Goal: Task Accomplishment & Management: Complete application form

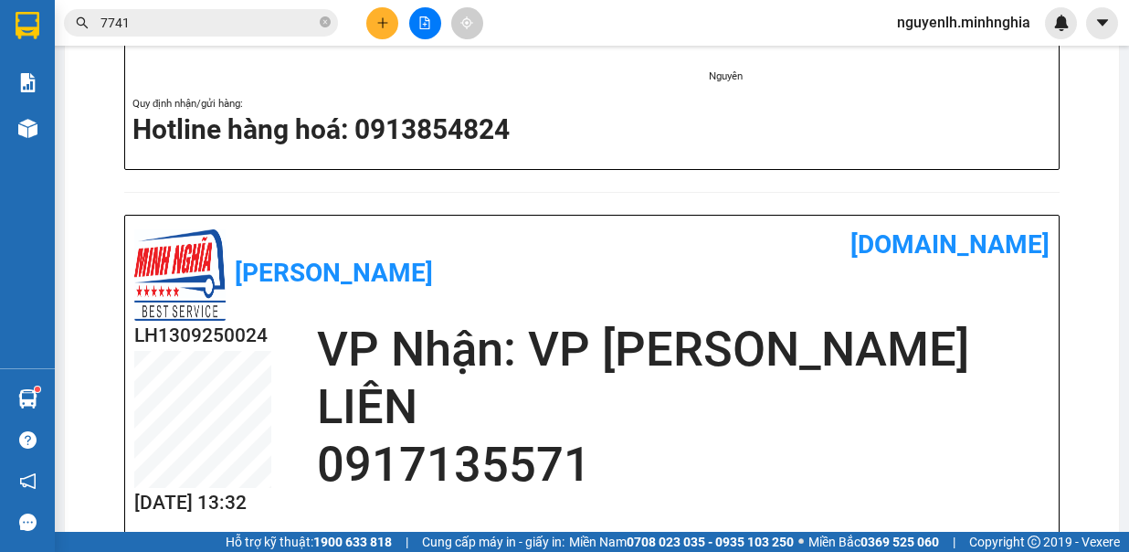
click at [373, 19] on button at bounding box center [382, 23] width 32 height 32
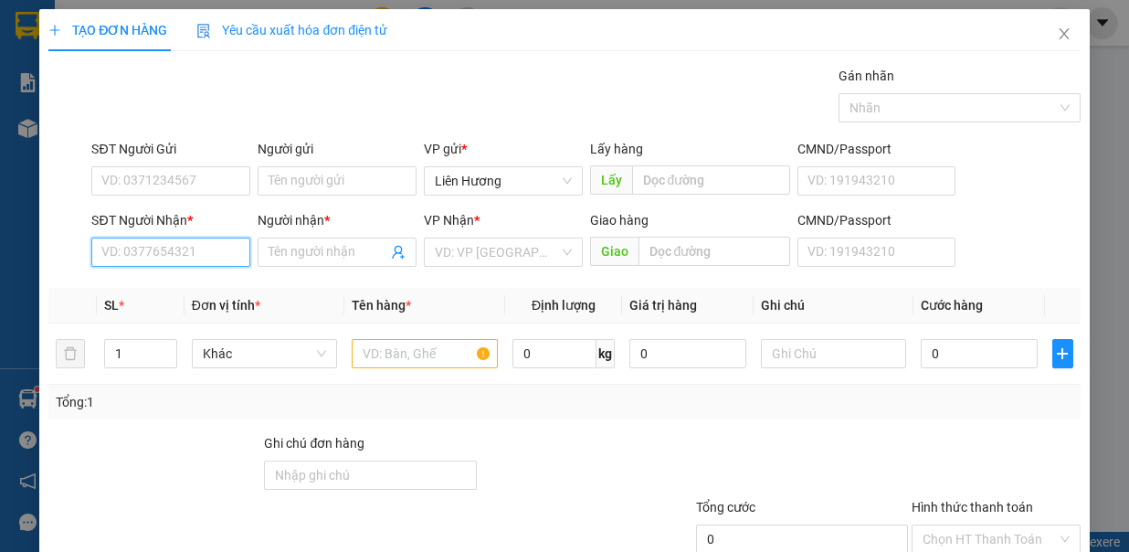
click at [185, 256] on input "SĐT Người Nhận *" at bounding box center [170, 251] width 159 height 29
type input "0909802658"
click at [300, 250] on input "Người nhận *" at bounding box center [327, 252] width 119 height 20
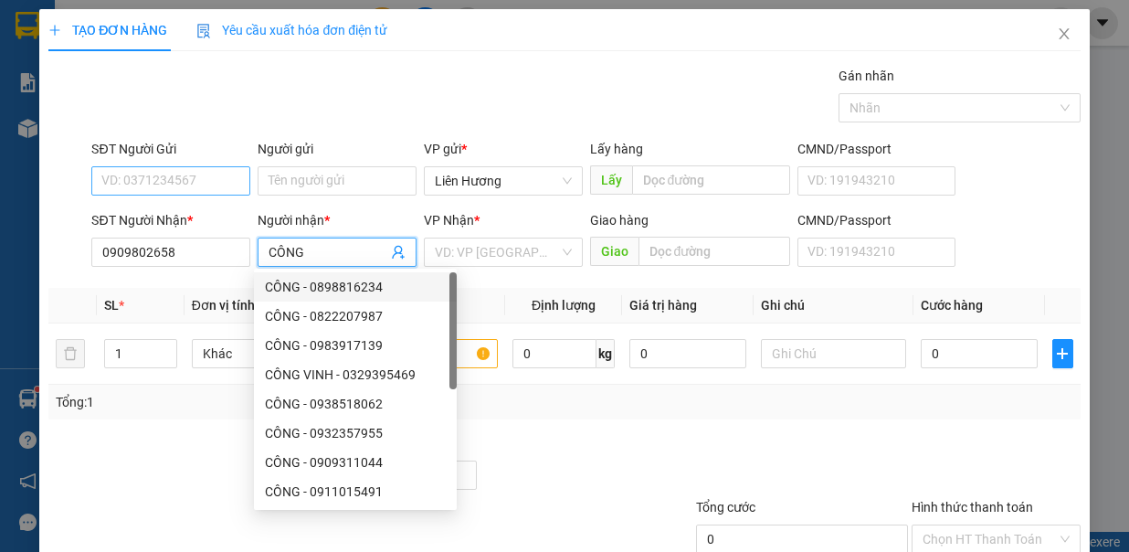
type input "CÔNG"
click at [153, 174] on input "SĐT Người Gửi" at bounding box center [170, 180] width 159 height 29
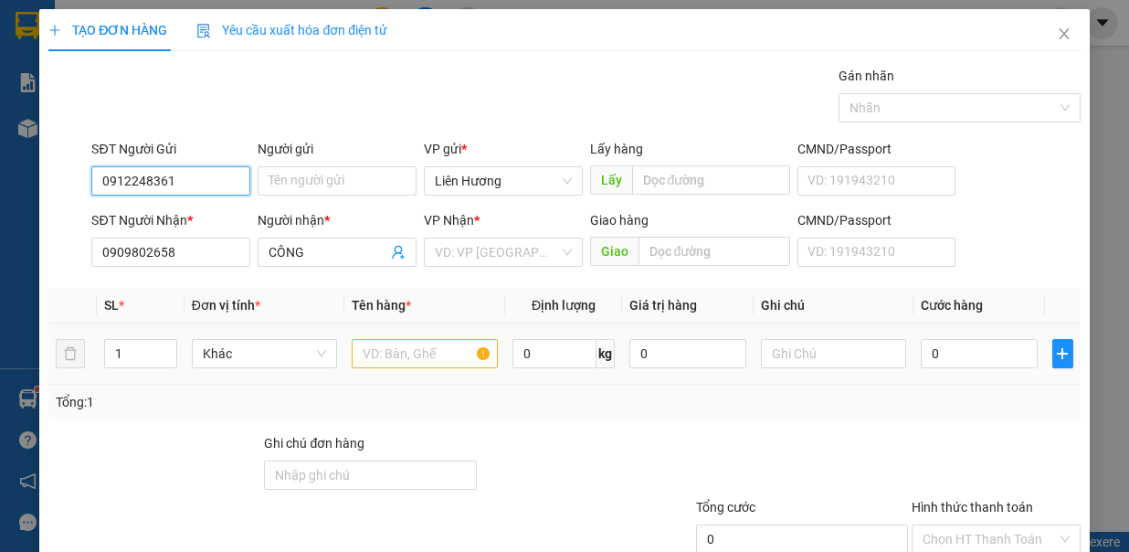
scroll to position [121, 0]
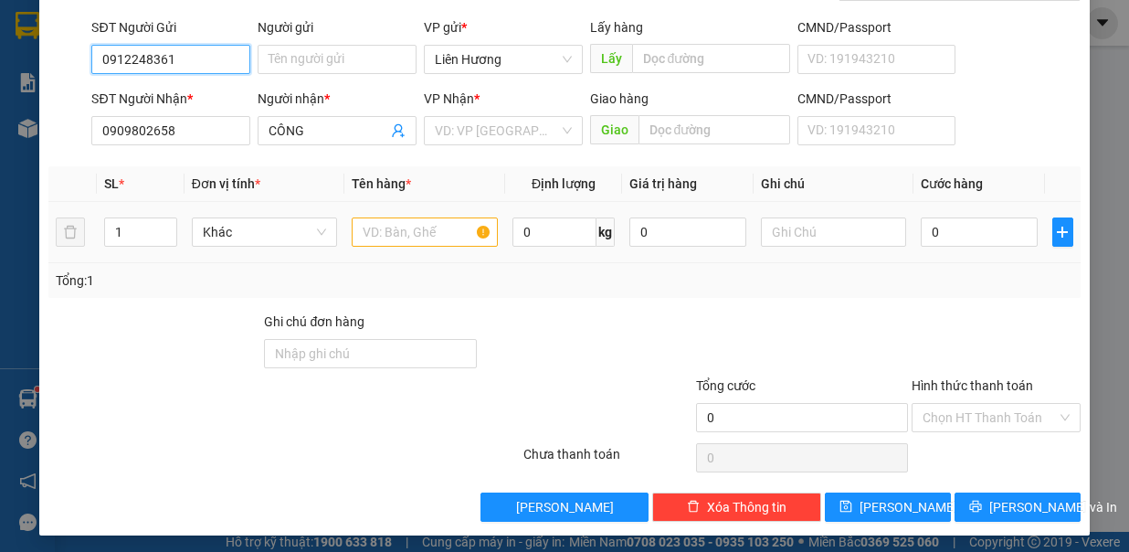
type input "0912248361"
click at [420, 229] on input "text" at bounding box center [425, 231] width 146 height 29
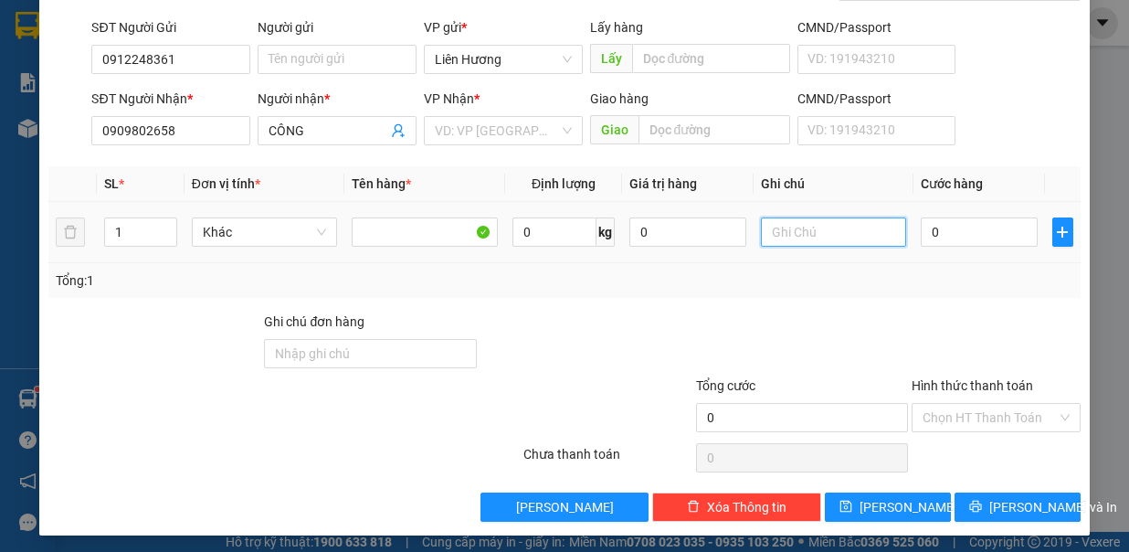
click at [794, 227] on input "text" at bounding box center [834, 231] width 146 height 29
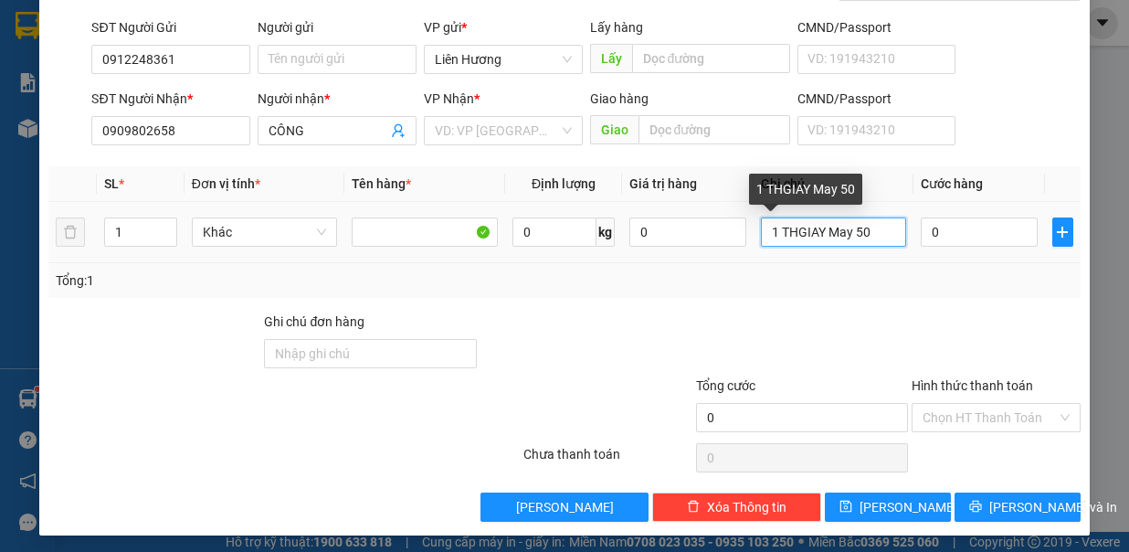
drag, startPoint x: 860, startPoint y: 232, endPoint x: 842, endPoint y: 234, distance: 18.4
click at [842, 234] on input "1 THGIAY May 50" at bounding box center [834, 231] width 146 height 29
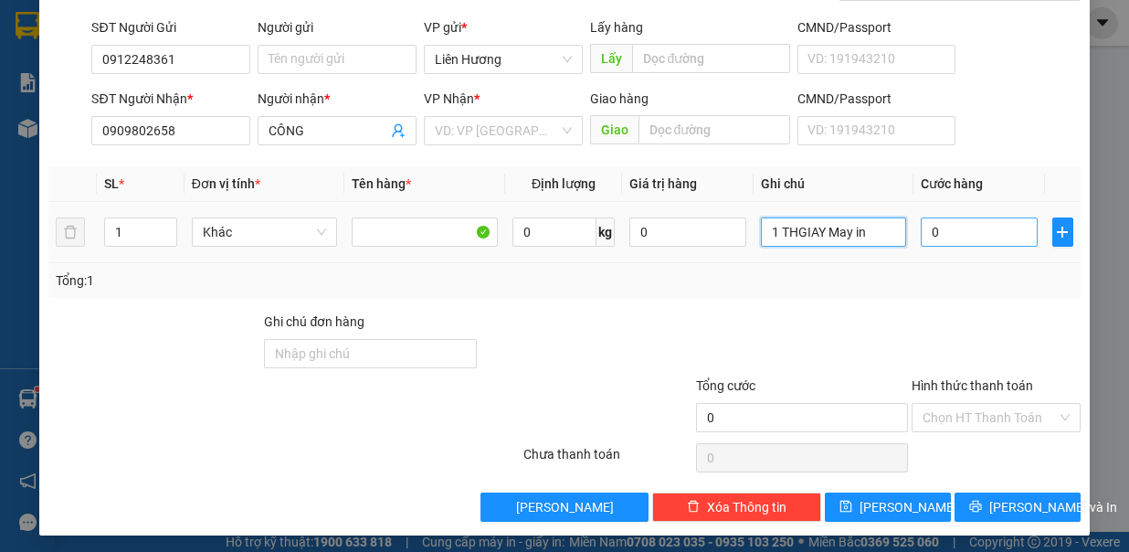
type input "1 THGIAY May in"
click at [979, 222] on input "0" at bounding box center [979, 231] width 117 height 29
type input "5"
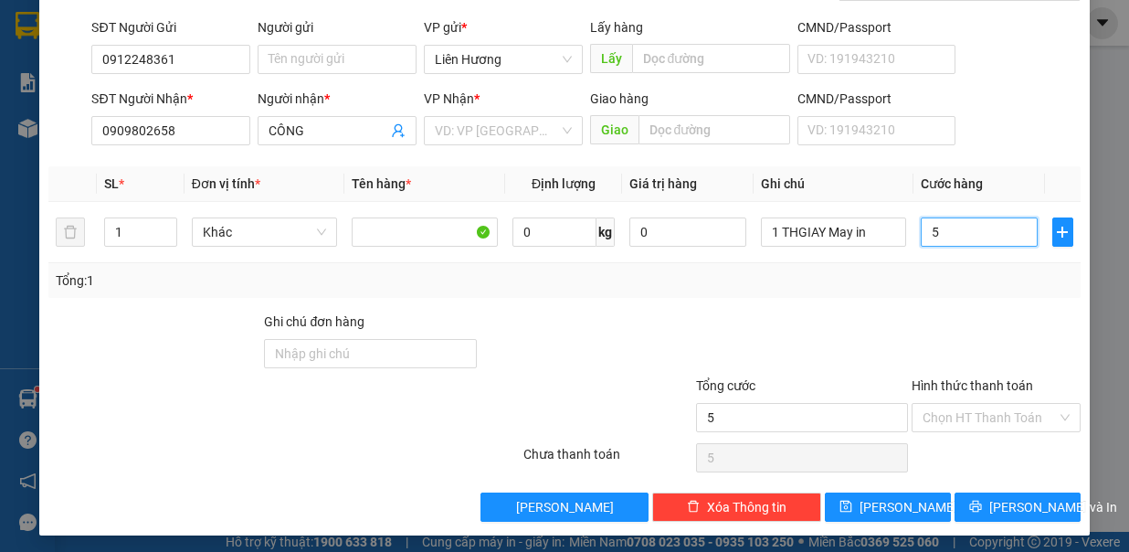
type input "50"
type input "50.000"
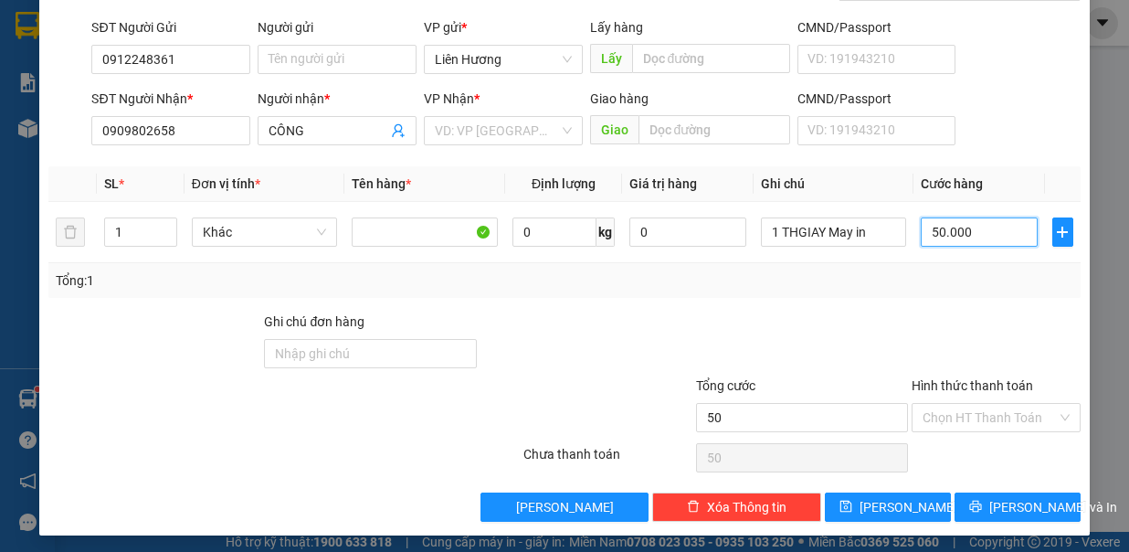
type input "50.000"
type input "500.000"
type input "50.000"
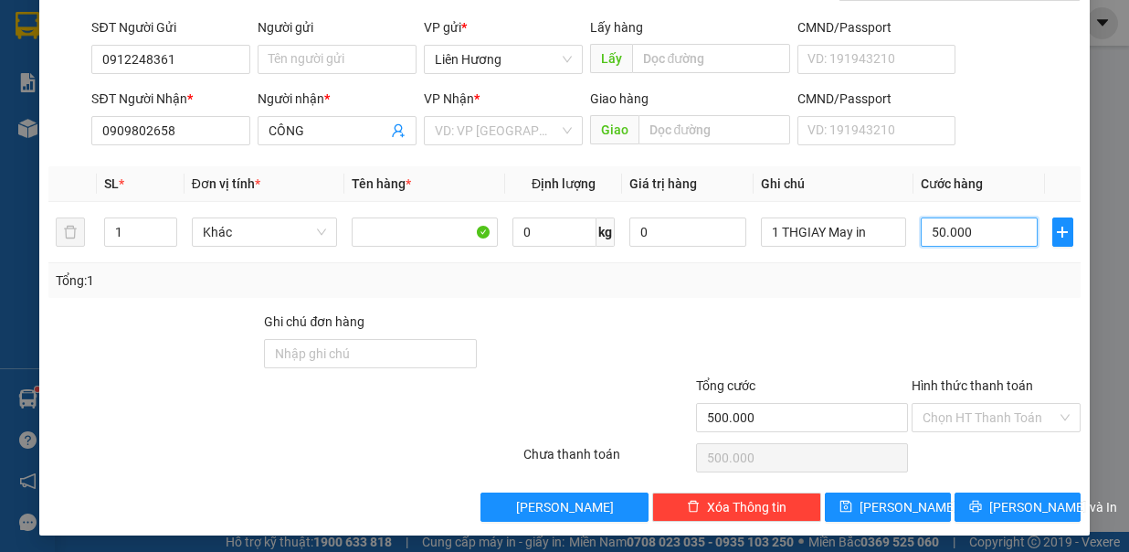
type input "50.000"
click at [936, 408] on input "Hình thức thanh toán" at bounding box center [989, 417] width 134 height 27
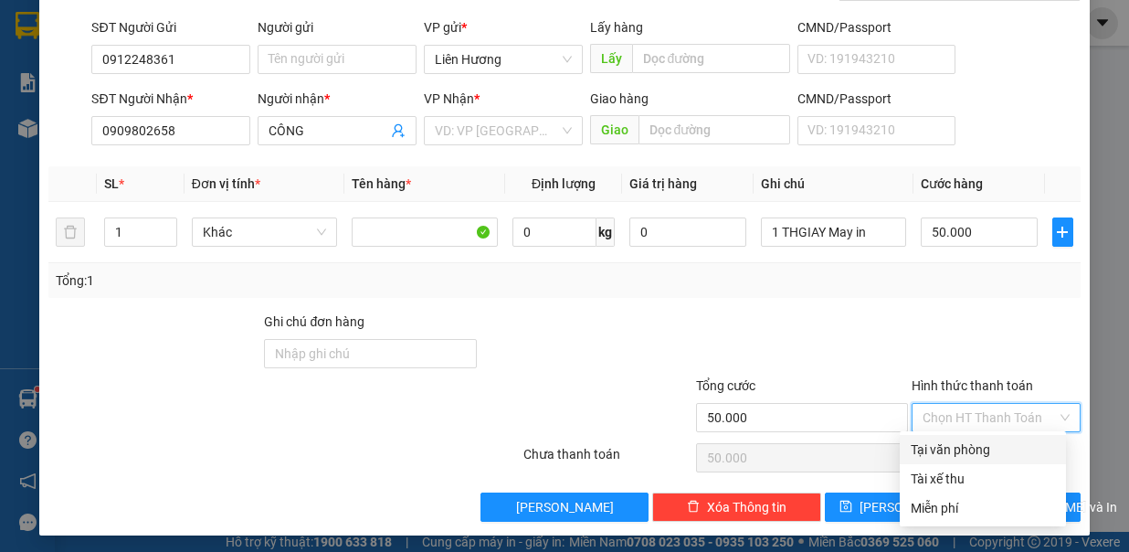
click at [942, 455] on div "Tại văn phòng" at bounding box center [983, 449] width 144 height 20
type input "0"
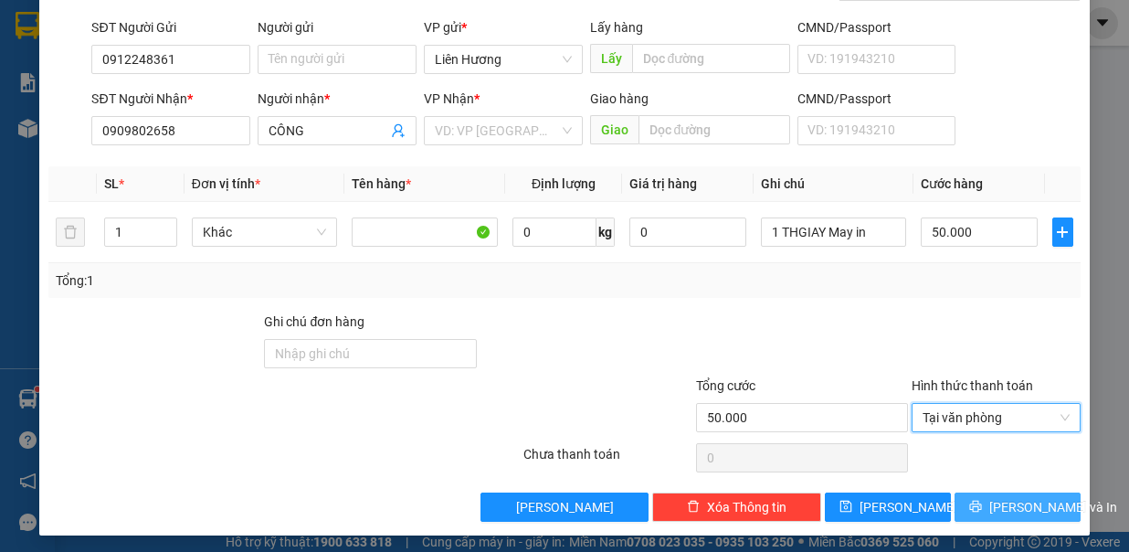
click at [984, 504] on button "[PERSON_NAME] và In" at bounding box center [1017, 506] width 126 height 29
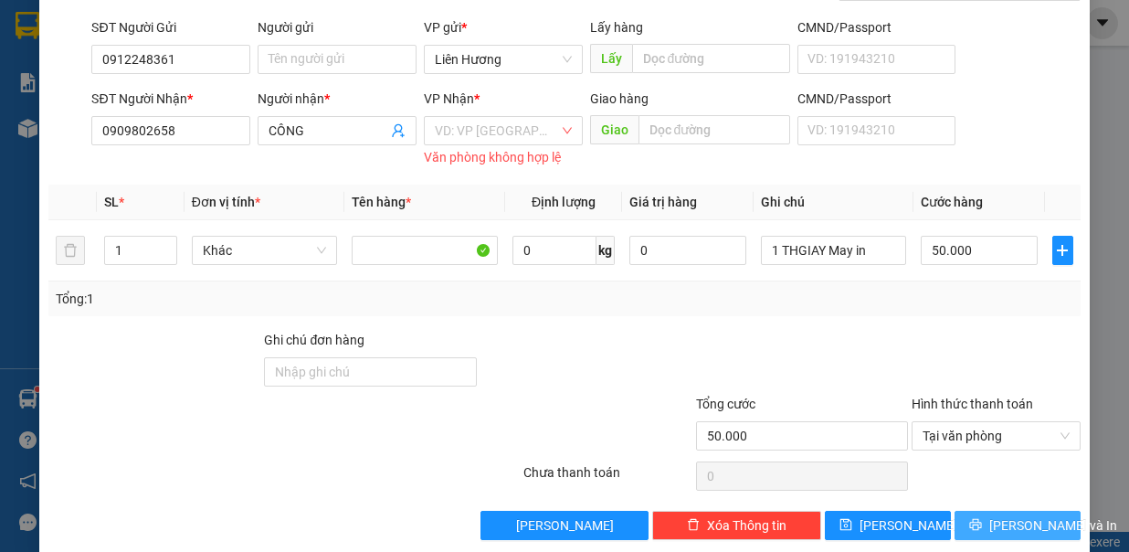
click at [1034, 521] on span "[PERSON_NAME] và In" at bounding box center [1053, 525] width 128 height 20
click at [495, 129] on input "search" at bounding box center [497, 130] width 124 height 27
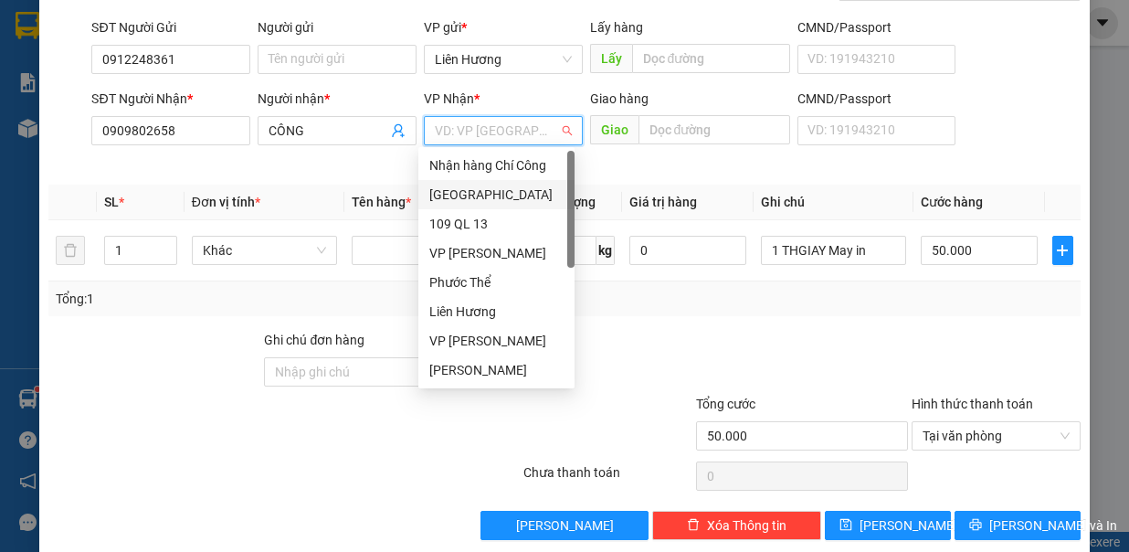
click at [466, 199] on div "[GEOGRAPHIC_DATA]" at bounding box center [496, 194] width 134 height 20
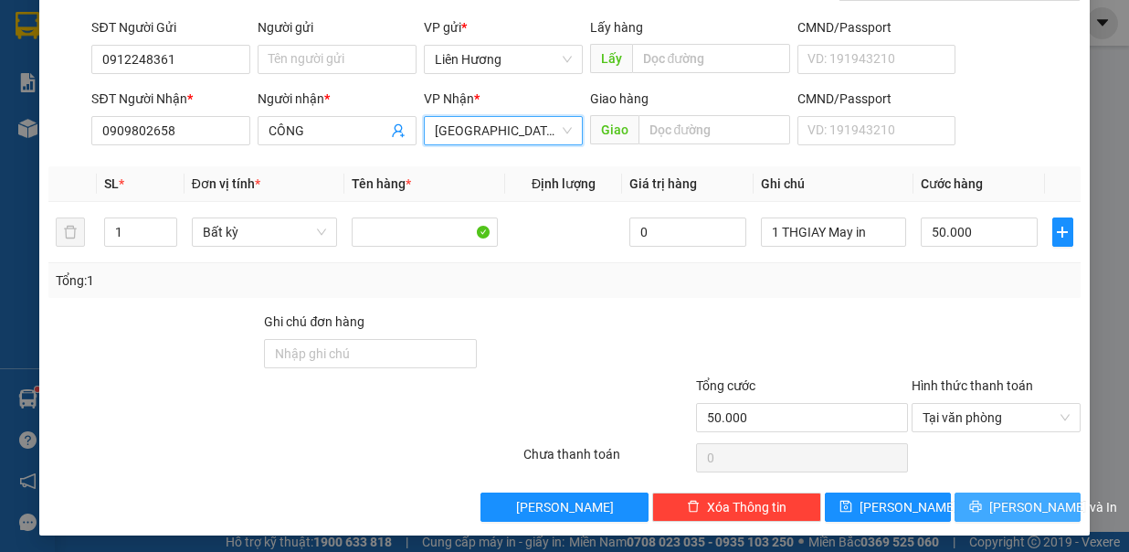
click at [1026, 499] on span "[PERSON_NAME] và In" at bounding box center [1053, 507] width 128 height 20
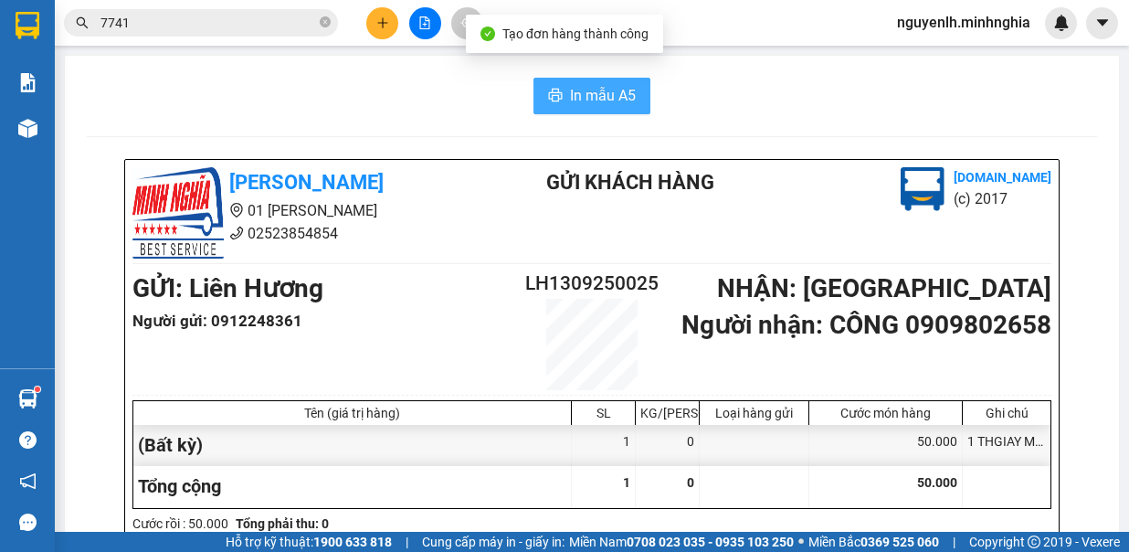
click at [599, 88] on span "In mẫu A5" at bounding box center [603, 95] width 66 height 23
